Goal: Transaction & Acquisition: Purchase product/service

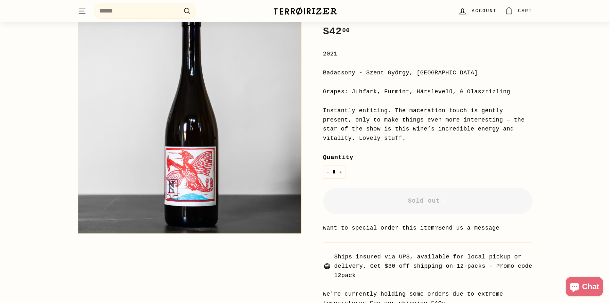
scroll to position [96, 0]
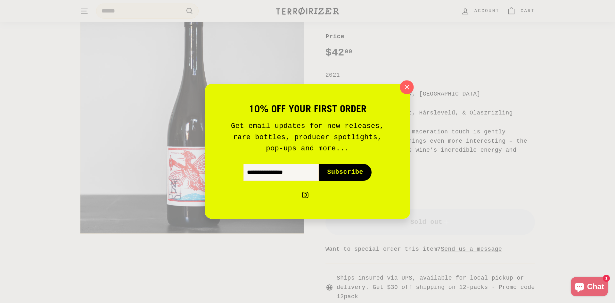
click at [409, 90] on icon "button" at bounding box center [407, 87] width 10 height 10
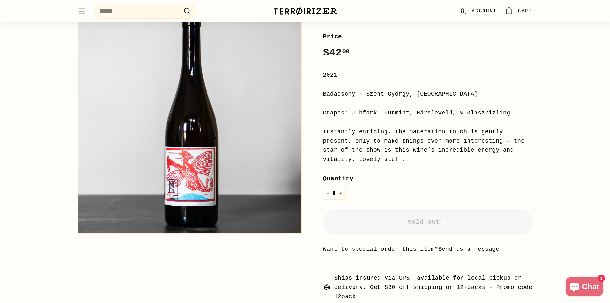
click at [463, 142] on div "Instantly enticing. The maceration touch is gently present, only to make things…" at bounding box center [427, 145] width 209 height 37
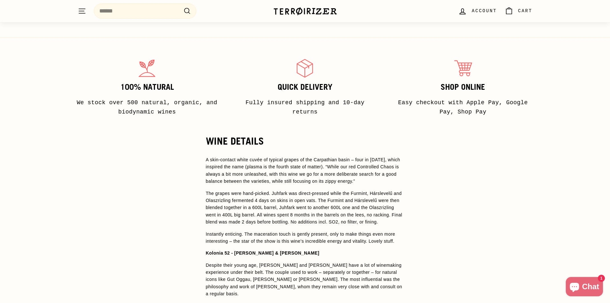
scroll to position [256, 0]
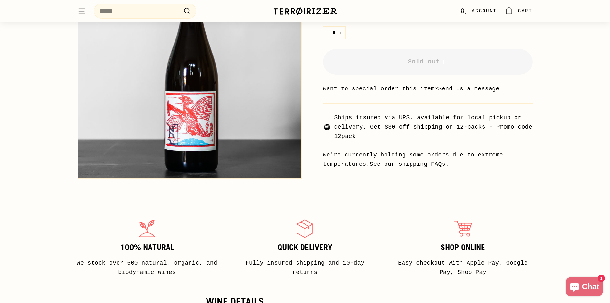
drag, startPoint x: 126, startPoint y: 31, endPoint x: 129, endPoint y: 33, distance: 4.2
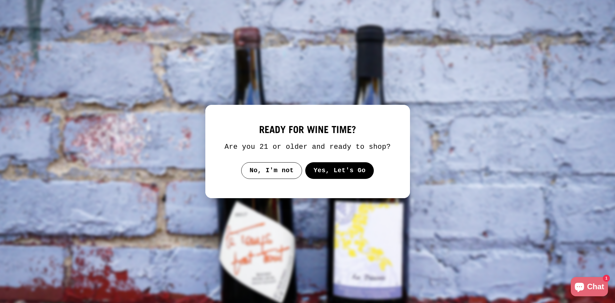
click at [342, 169] on button "Yes, Let's Go" at bounding box center [339, 170] width 69 height 17
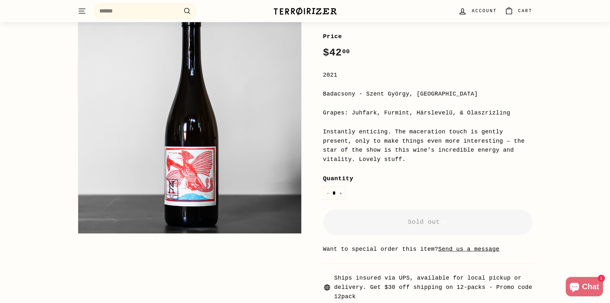
scroll to position [256, 0]
